Goal: Transaction & Acquisition: Purchase product/service

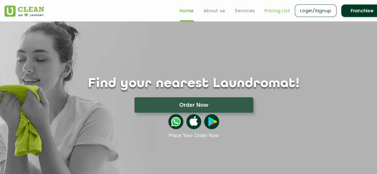
click at [281, 11] on link "Pricing List" at bounding box center [276, 10] width 25 height 7
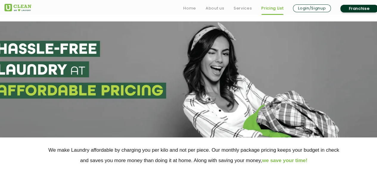
scroll to position [152, 0]
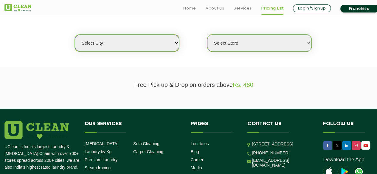
click at [136, 43] on select "Select city [GEOGRAPHIC_DATA] [GEOGRAPHIC_DATA] [GEOGRAPHIC_DATA] [GEOGRAPHIC_D…" at bounding box center [127, 43] width 104 height 17
select select "36"
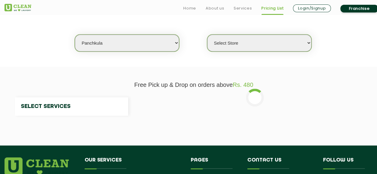
click at [117, 41] on select "Select city [GEOGRAPHIC_DATA] [GEOGRAPHIC_DATA] [GEOGRAPHIC_DATA] [GEOGRAPHIC_D…" at bounding box center [127, 43] width 104 height 17
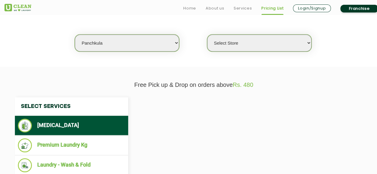
select select "0"
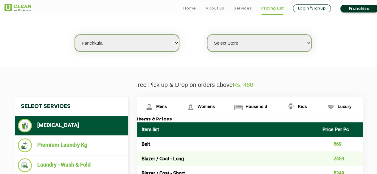
click at [117, 41] on select "Select city [GEOGRAPHIC_DATA] [GEOGRAPHIC_DATA] [GEOGRAPHIC_DATA] [GEOGRAPHIC_D…" at bounding box center [127, 43] width 104 height 17
select select "158"
click at [75, 35] on select "Select city [GEOGRAPHIC_DATA] [GEOGRAPHIC_DATA] [GEOGRAPHIC_DATA] [GEOGRAPHIC_D…" at bounding box center [127, 43] width 104 height 17
select select "0"
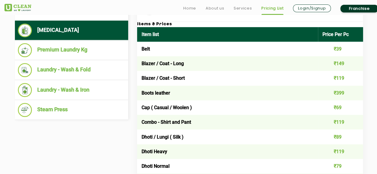
scroll to position [260, 0]
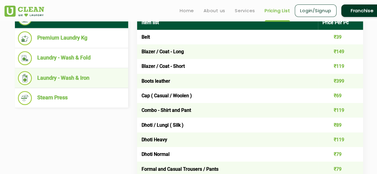
click at [66, 80] on li "Laundry - Wash & Iron" at bounding box center [71, 78] width 107 height 14
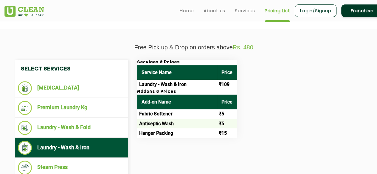
scroll to position [188, 0]
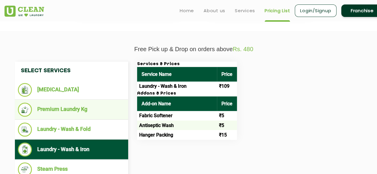
click at [79, 111] on li "Premium Laundry Kg" at bounding box center [71, 110] width 107 height 14
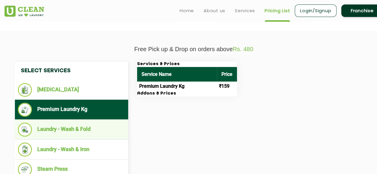
click at [63, 129] on li "Laundry - Wash & Fold" at bounding box center [71, 130] width 107 height 14
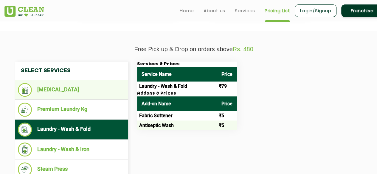
click at [61, 91] on li "[MEDICAL_DATA]" at bounding box center [71, 90] width 107 height 14
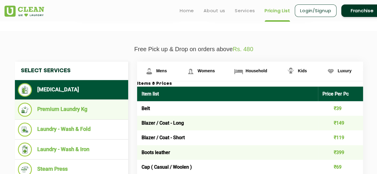
click at [54, 108] on li "Premium Laundry Kg" at bounding box center [71, 110] width 107 height 14
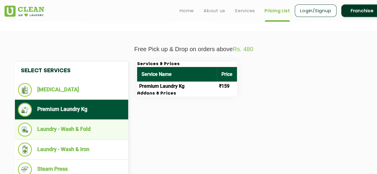
click at [85, 131] on li "Laundry - Wash & Fold" at bounding box center [71, 130] width 107 height 14
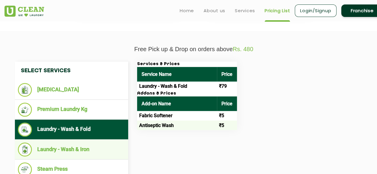
click at [74, 150] on li "Laundry - Wash & Iron" at bounding box center [71, 150] width 107 height 14
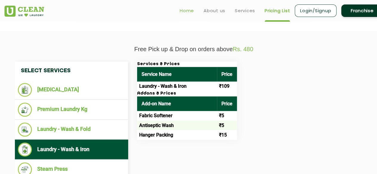
click at [187, 11] on link "Home" at bounding box center [187, 10] width 14 height 7
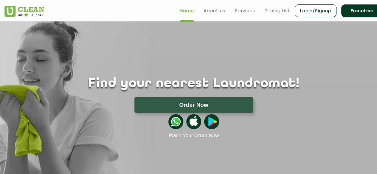
click at [172, 124] on img at bounding box center [175, 121] width 15 height 15
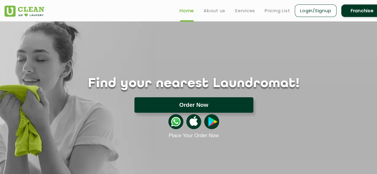
click at [185, 106] on button "Order Now" at bounding box center [193, 104] width 119 height 15
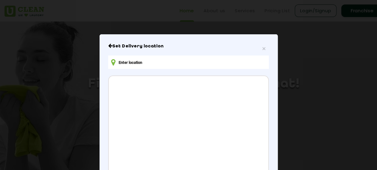
click at [144, 62] on input "text" at bounding box center [188, 61] width 160 height 13
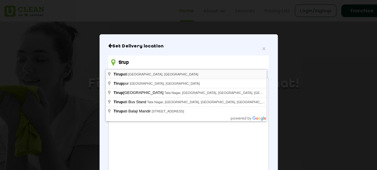
type input "Tirupati, Andhra Pradesh, India"
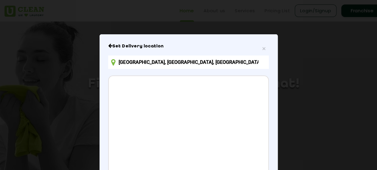
scroll to position [98, 0]
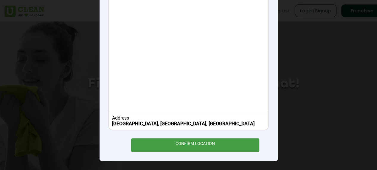
click at [198, 143] on div "CONFIRM LOCATION" at bounding box center [195, 144] width 128 height 13
